Goal: Task Accomplishment & Management: Manage account settings

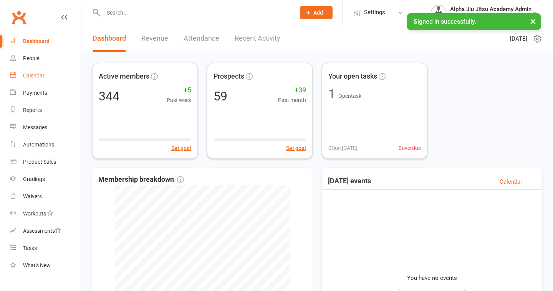
click at [47, 75] on link "Calendar" at bounding box center [45, 75] width 71 height 17
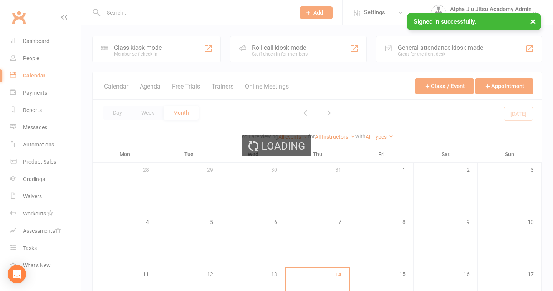
click at [43, 60] on ui-view "Prospect Member Non-attending contact Class / event Appointment Grading event T…" at bounding box center [276, 245] width 553 height 486
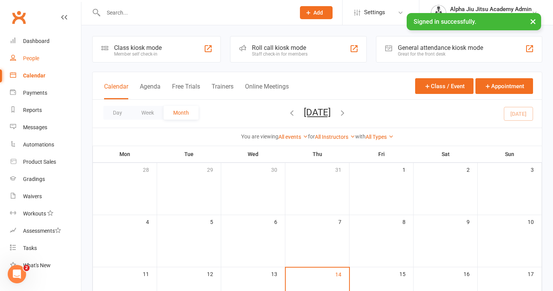
click at [43, 60] on link "People" at bounding box center [45, 58] width 71 height 17
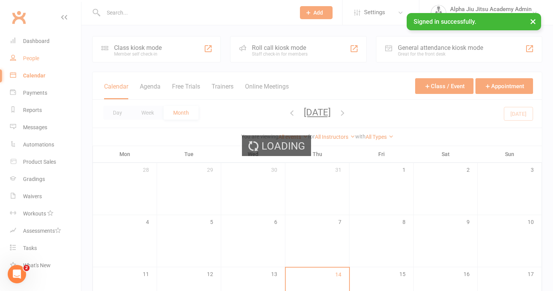
select select "100"
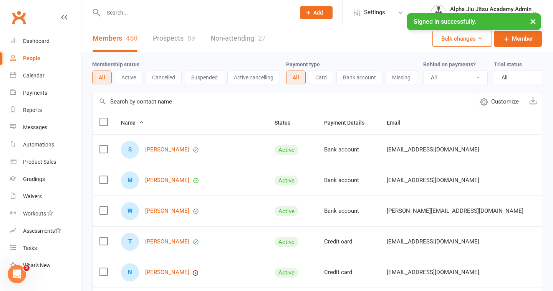
click at [132, 103] on input "text" at bounding box center [284, 102] width 382 height 18
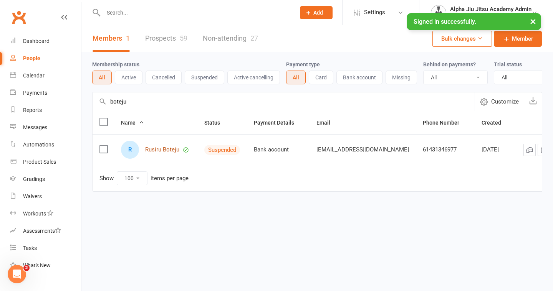
type input "boteju"
click at [163, 150] on link "Rusiru Boteju" at bounding box center [162, 150] width 34 height 7
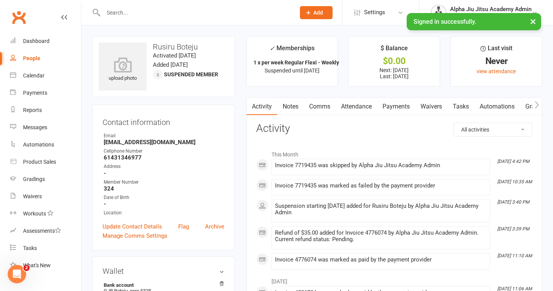
click at [393, 106] on link "Payments" at bounding box center [396, 107] width 38 height 18
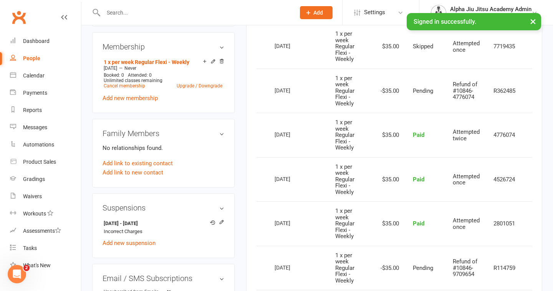
scroll to position [0, 27]
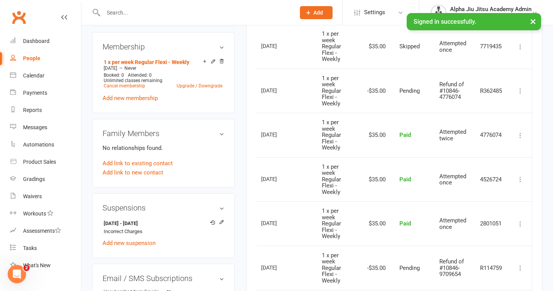
click at [521, 134] on icon at bounding box center [520, 136] width 8 height 8
click at [499, 148] on link "Refund" at bounding box center [486, 150] width 76 height 15
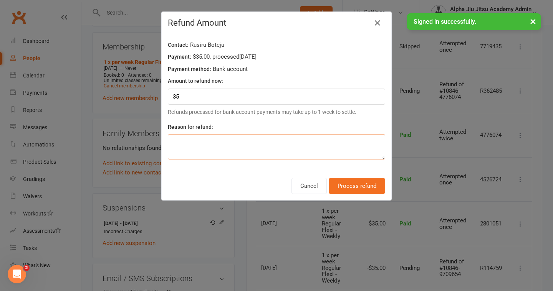
click at [335, 145] on textarea at bounding box center [276, 146] width 217 height 25
type textarea "Incorrect Charge"
click at [365, 192] on button "Process refund" at bounding box center [357, 186] width 56 height 16
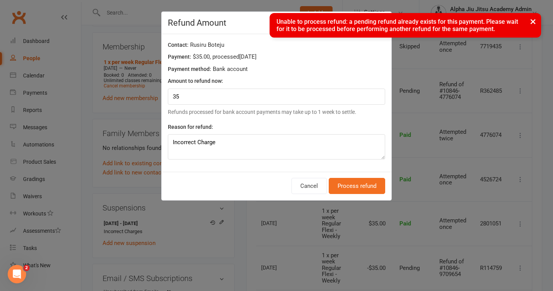
click at [527, 21] on button "×" at bounding box center [533, 21] width 14 height 17
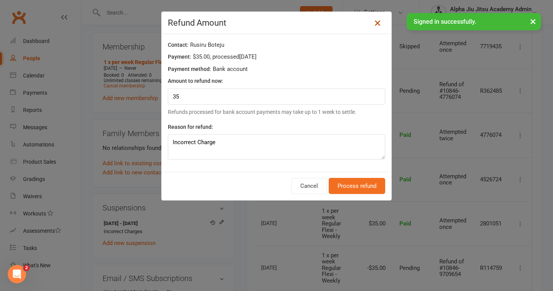
click at [375, 21] on icon at bounding box center [377, 22] width 9 height 9
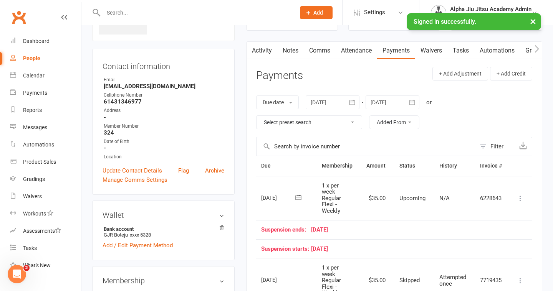
scroll to position [0, 0]
